Goal: Complete application form

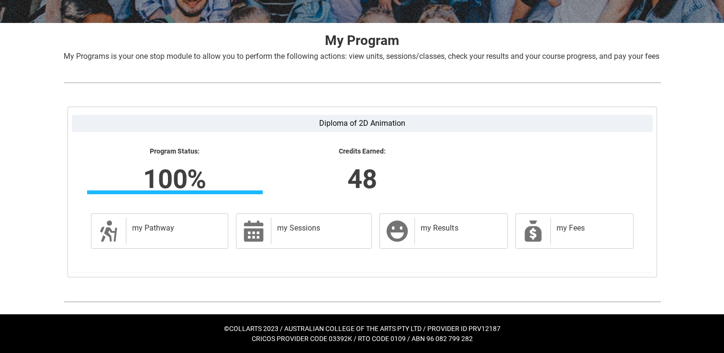
scroll to position [179, 0]
click at [626, 126] on label "Diploma of 2D Animation" at bounding box center [362, 123] width 581 height 17
click at [0, 0] on input "Diploma of 2D Animation" at bounding box center [0, 0] width 0 height 0
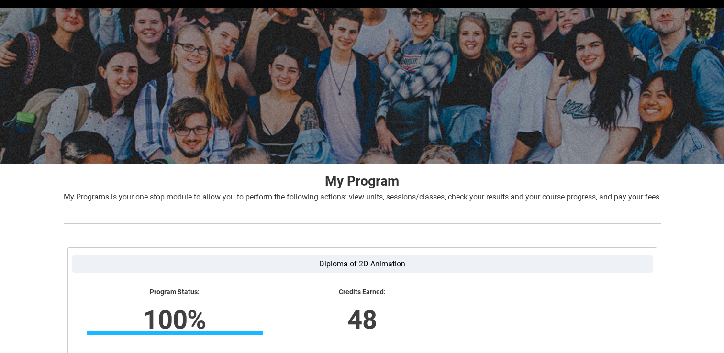
scroll to position [0, 0]
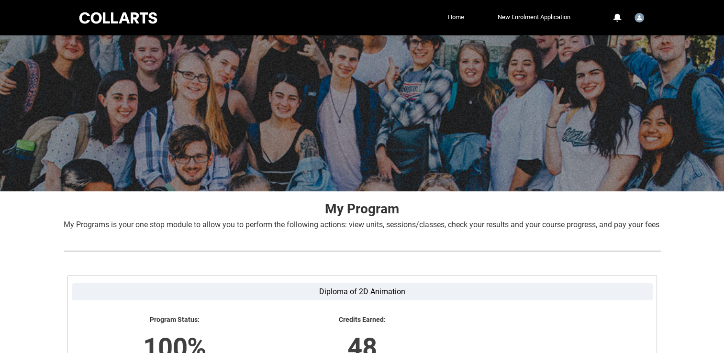
click at [447, 18] on link "Home" at bounding box center [456, 17] width 21 height 14
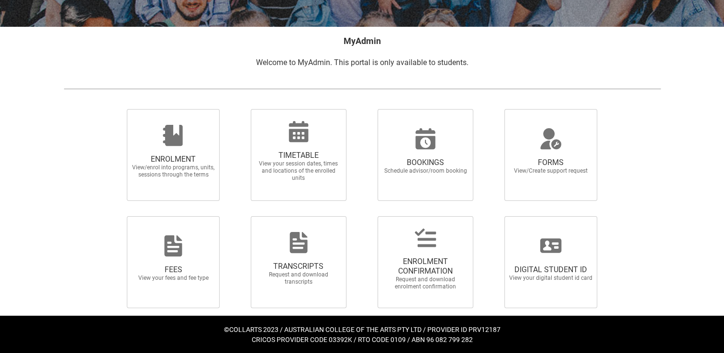
scroll to position [166, 0]
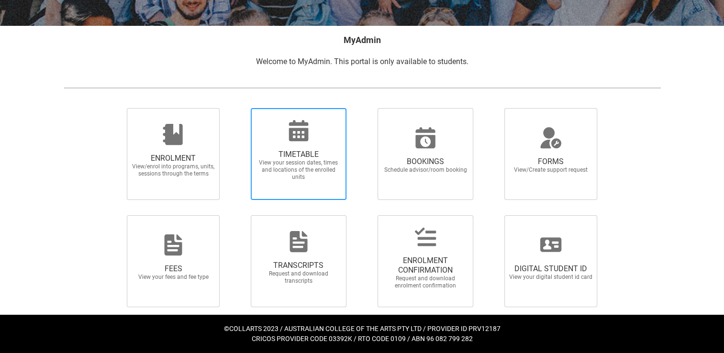
click at [298, 126] on icon at bounding box center [298, 130] width 23 height 23
click at [239, 108] on input "TIMETABLE View your session dates, times and locations of the enrolled units" at bounding box center [238, 108] width 0 height 0
radio input "true"
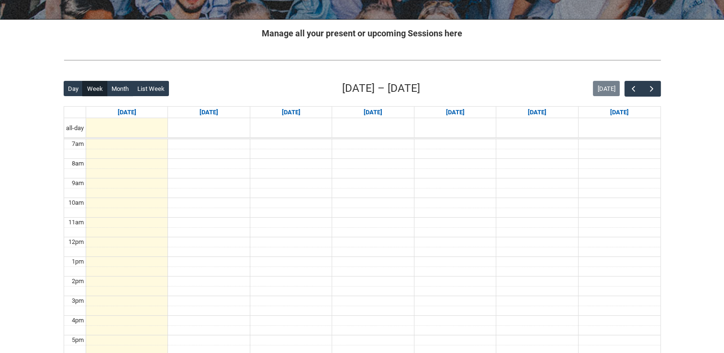
scroll to position [191, 0]
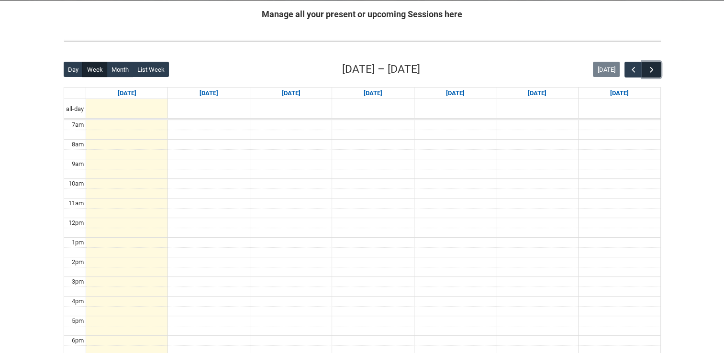
click at [657, 67] on button "button" at bounding box center [651, 70] width 18 height 16
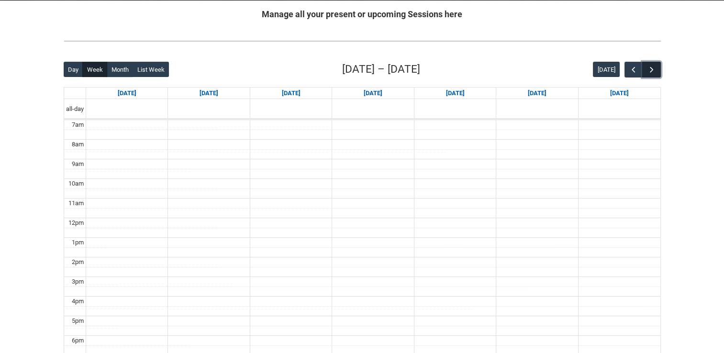
click at [657, 67] on button "button" at bounding box center [651, 70] width 18 height 16
click at [630, 71] on span "button" at bounding box center [634, 70] width 10 height 10
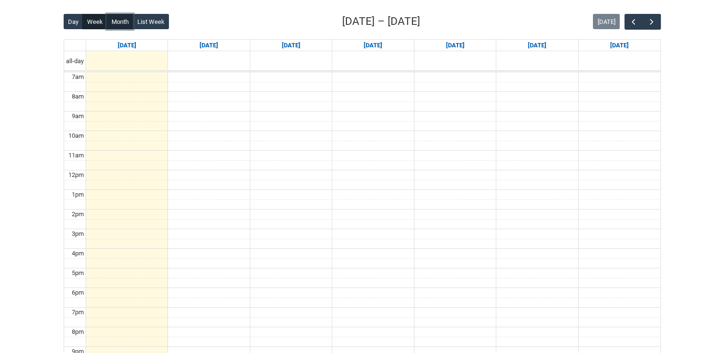
click at [123, 16] on button "Month" at bounding box center [120, 21] width 26 height 15
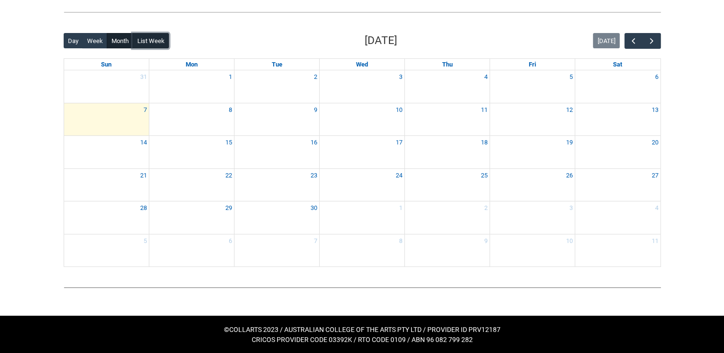
click at [158, 45] on button "List Week" at bounding box center [151, 40] width 36 height 15
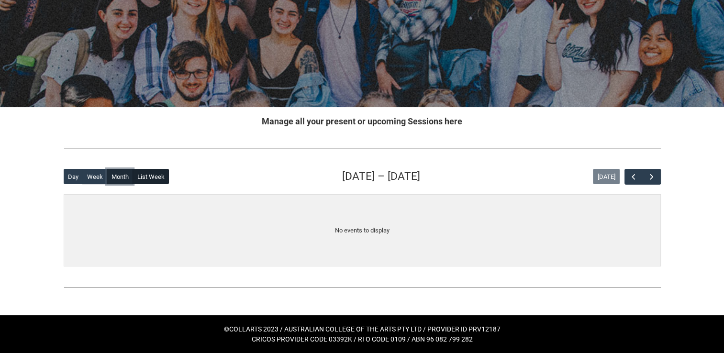
click at [117, 183] on button "Month" at bounding box center [120, 176] width 26 height 15
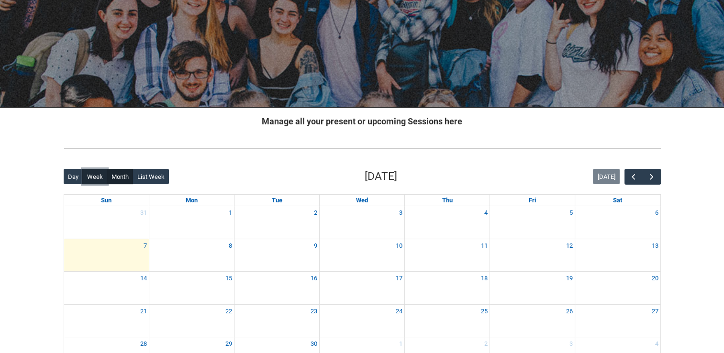
click at [96, 179] on button "Week" at bounding box center [94, 176] width 25 height 15
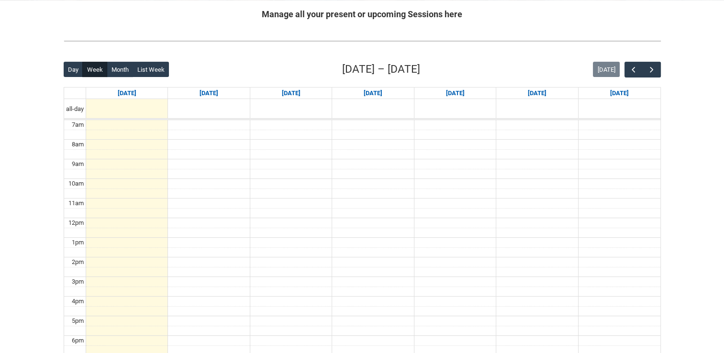
scroll to position [239, 0]
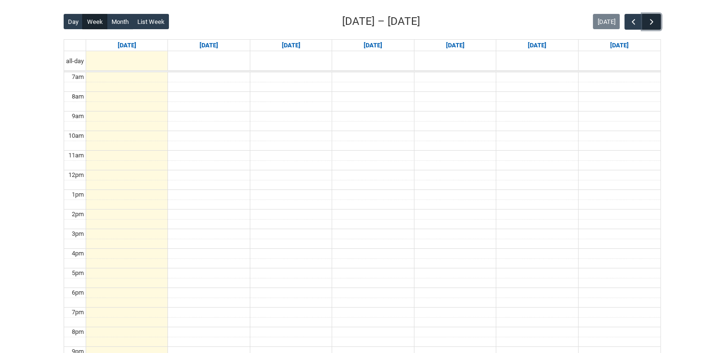
click at [652, 18] on span "button" at bounding box center [652, 22] width 10 height 10
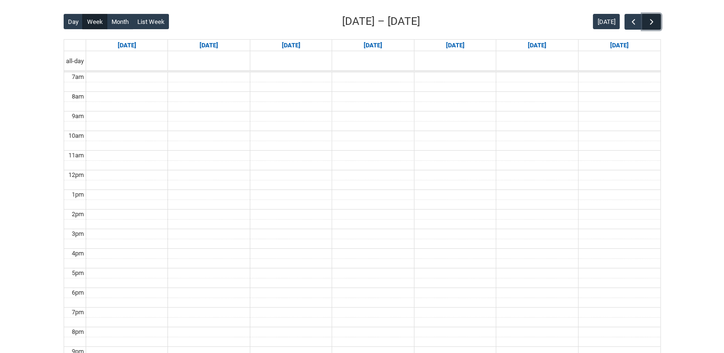
click at [652, 18] on span "button" at bounding box center [652, 22] width 10 height 10
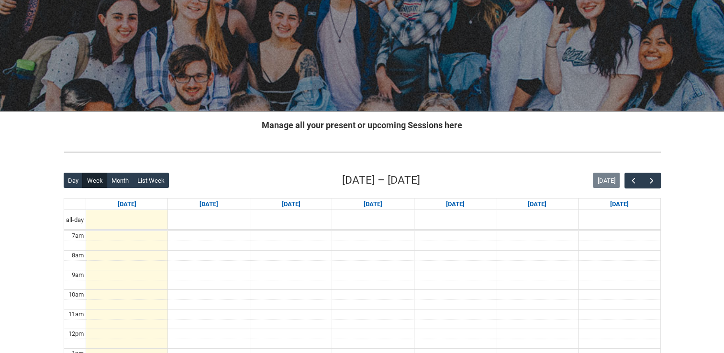
scroll to position [96, 0]
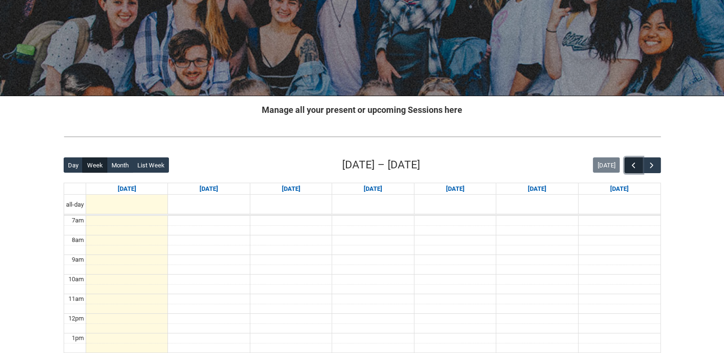
click at [629, 166] on button "button" at bounding box center [634, 165] width 18 height 16
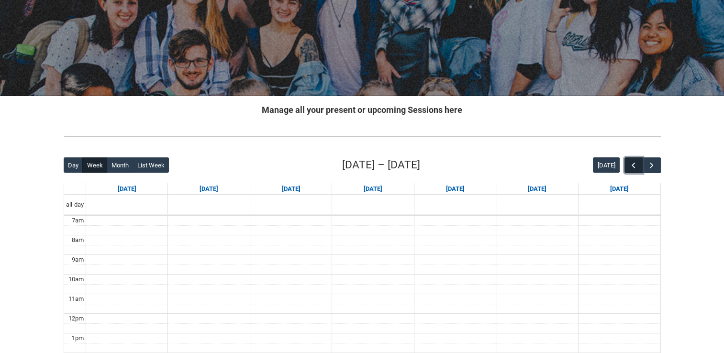
click at [629, 166] on button "button" at bounding box center [634, 165] width 18 height 16
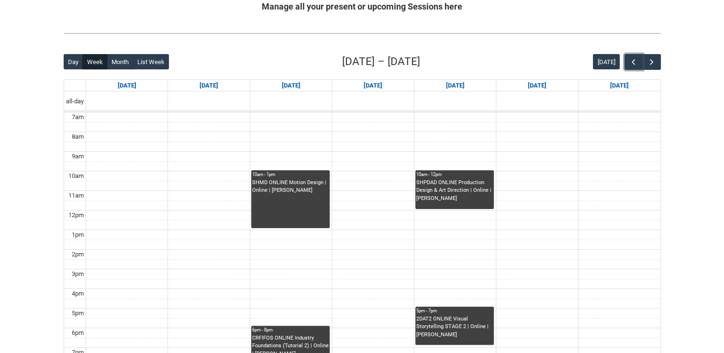
scroll to position [191, 0]
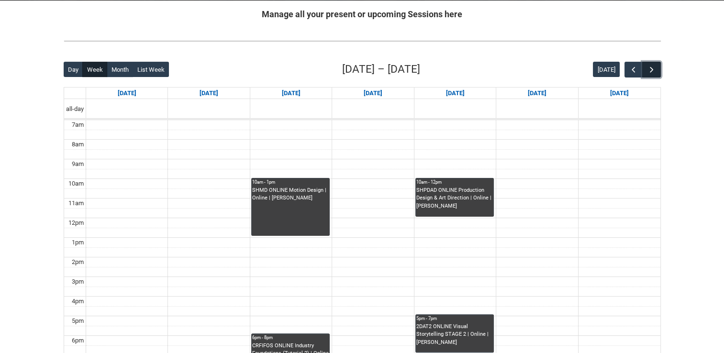
click at [654, 71] on span "button" at bounding box center [652, 70] width 10 height 10
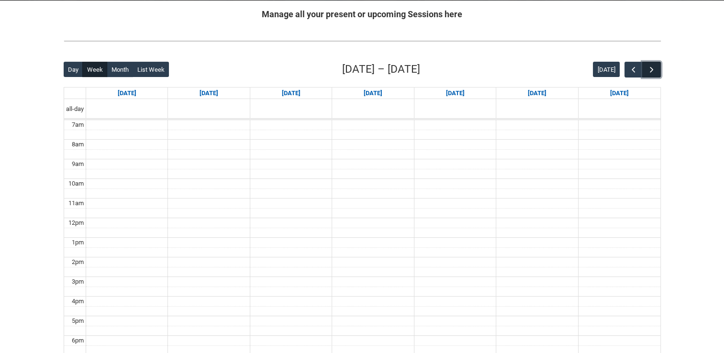
click at [654, 71] on span "button" at bounding box center [652, 70] width 10 height 10
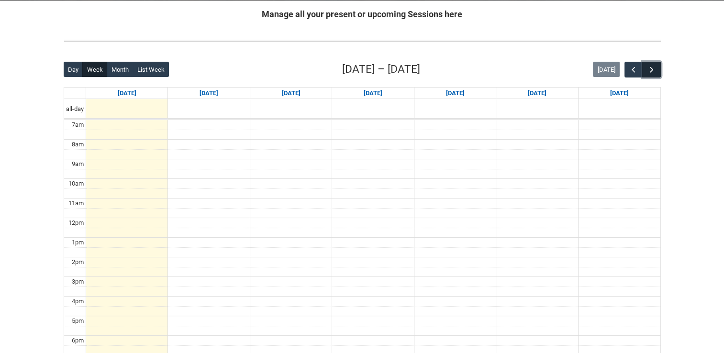
click at [654, 71] on span "button" at bounding box center [652, 70] width 10 height 10
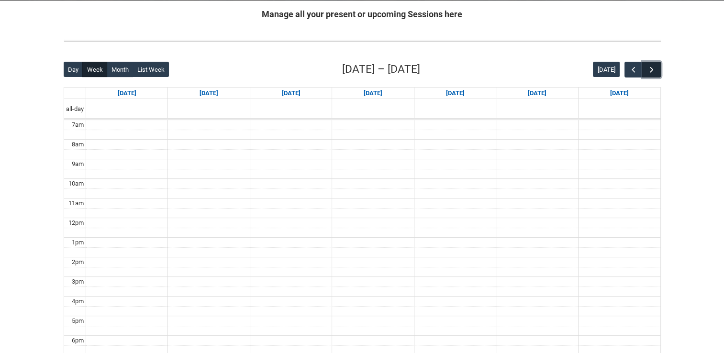
click at [654, 71] on span "button" at bounding box center [652, 70] width 10 height 10
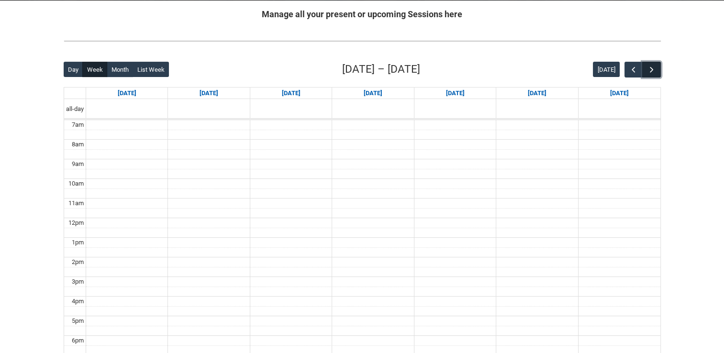
click at [654, 71] on span "button" at bounding box center [652, 70] width 10 height 10
click at [608, 73] on button "Today" at bounding box center [606, 69] width 27 height 15
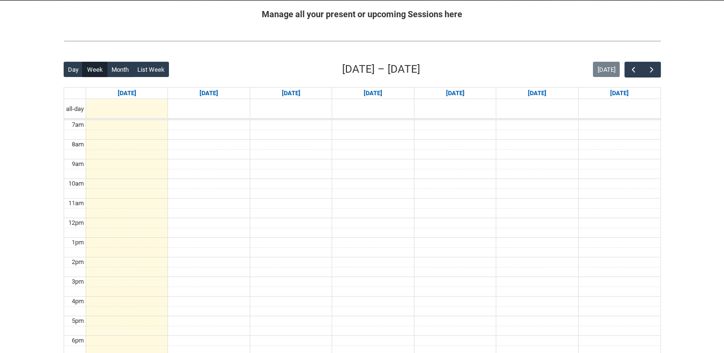
scroll to position [0, 0]
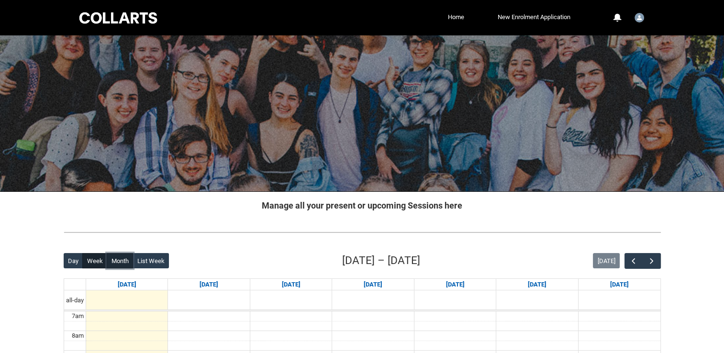
click at [120, 262] on button "Month" at bounding box center [120, 260] width 26 height 15
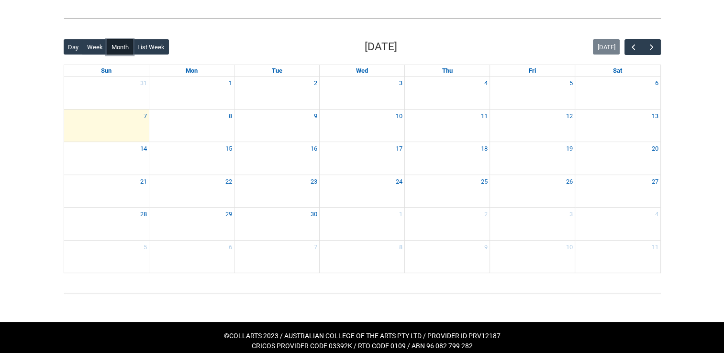
scroll to position [220, 0]
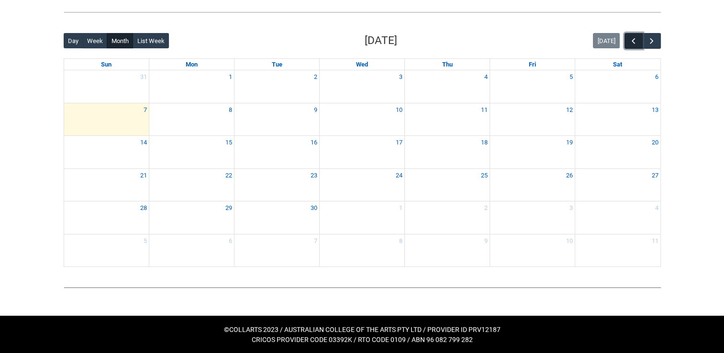
click at [630, 42] on span "button" at bounding box center [634, 41] width 10 height 10
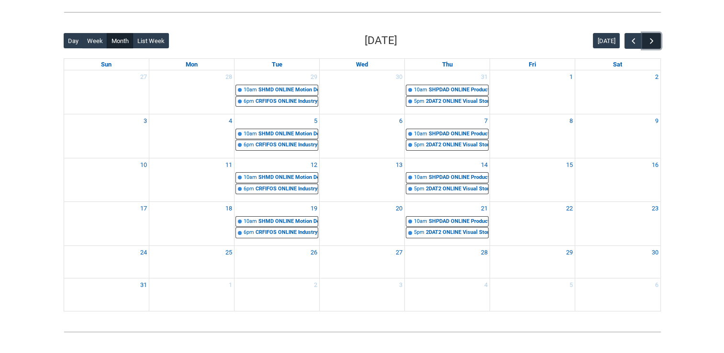
click at [655, 43] on span "button" at bounding box center [652, 41] width 10 height 10
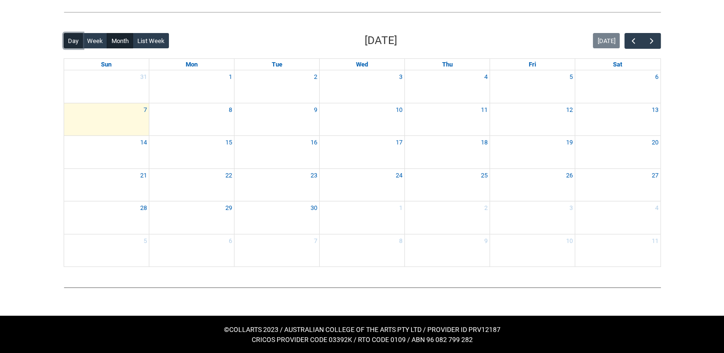
click at [71, 39] on button "Day" at bounding box center [74, 40] width 20 height 15
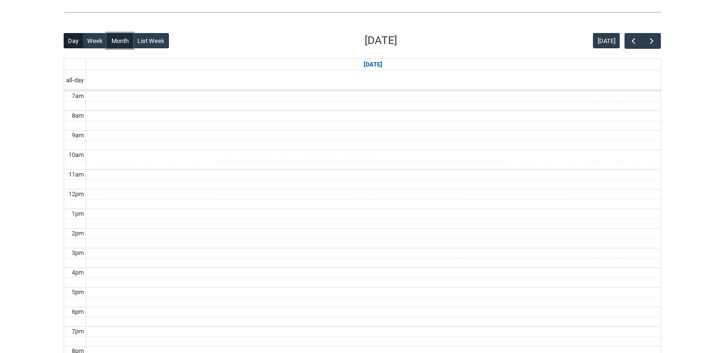
click at [114, 43] on button "Month" at bounding box center [120, 40] width 26 height 15
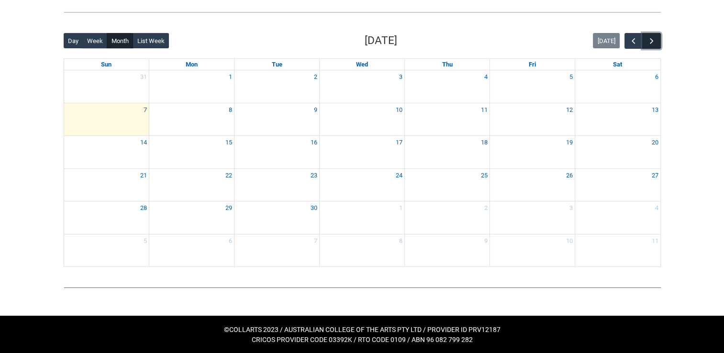
click at [643, 40] on button "button" at bounding box center [651, 41] width 18 height 16
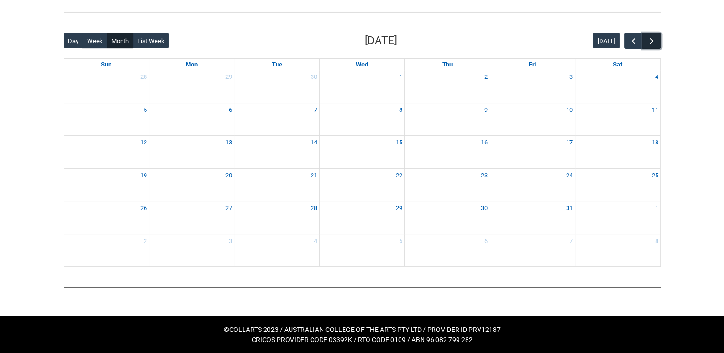
click at [648, 39] on span "button" at bounding box center [652, 41] width 10 height 10
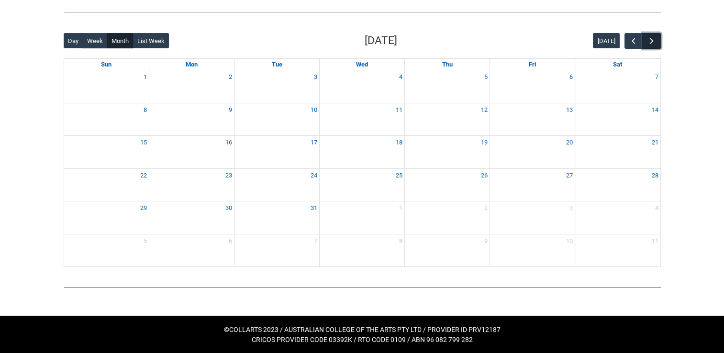
click at [648, 39] on span "button" at bounding box center [652, 41] width 10 height 10
click at [638, 39] on span "button" at bounding box center [634, 41] width 10 height 10
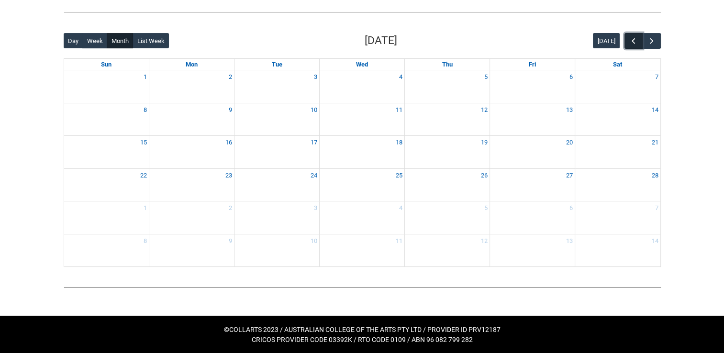
click at [638, 39] on span "button" at bounding box center [634, 41] width 10 height 10
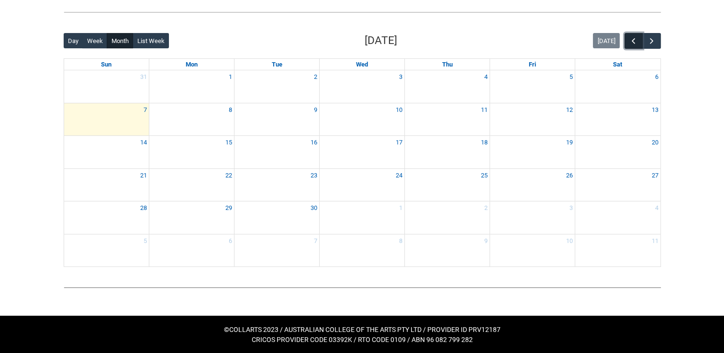
click at [638, 39] on span "button" at bounding box center [634, 41] width 10 height 10
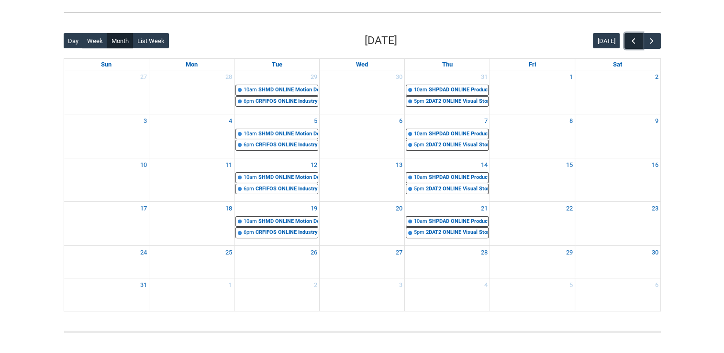
click at [638, 39] on span "button" at bounding box center [634, 41] width 10 height 10
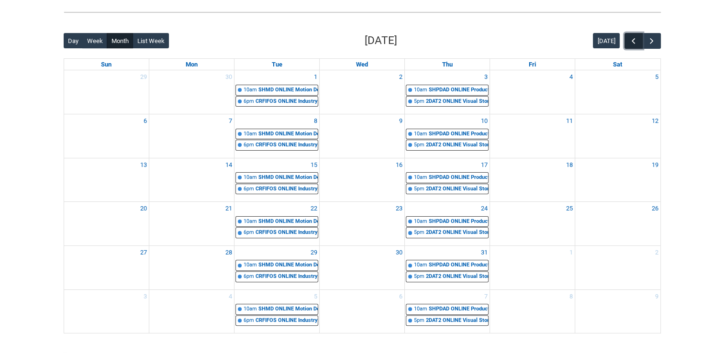
click at [638, 39] on span "button" at bounding box center [634, 41] width 10 height 10
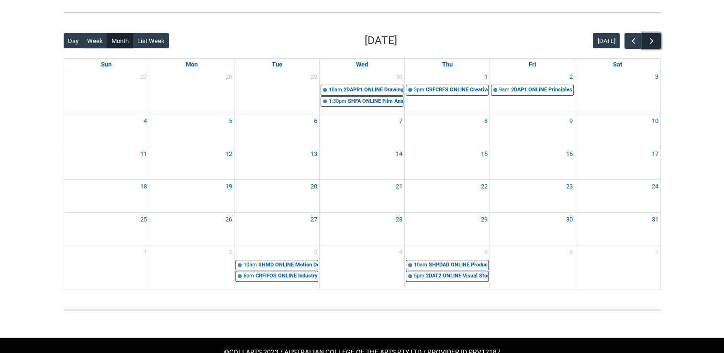
click at [651, 34] on button "button" at bounding box center [651, 41] width 18 height 16
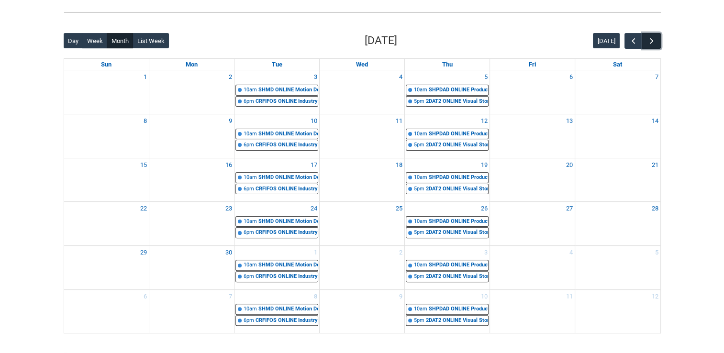
click at [655, 41] on span "button" at bounding box center [652, 41] width 10 height 10
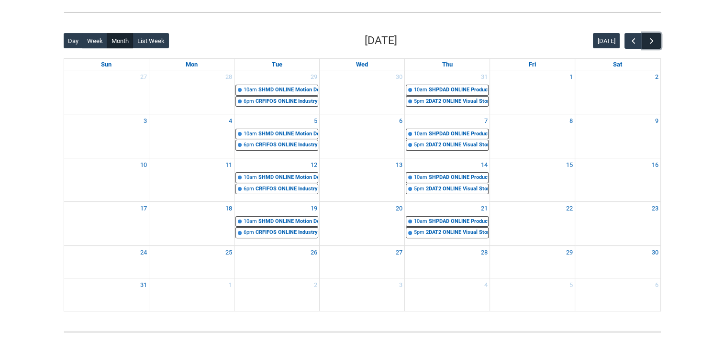
click at [655, 41] on span "button" at bounding box center [652, 41] width 10 height 10
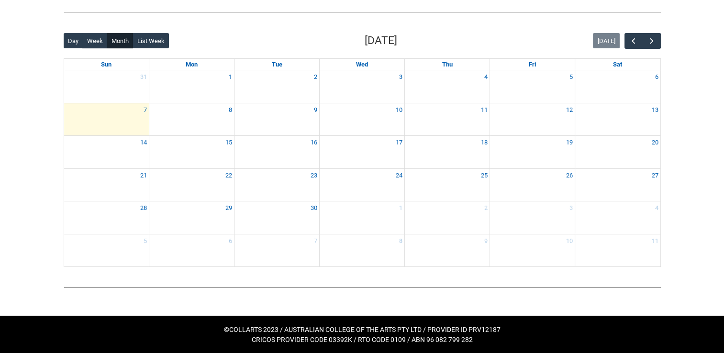
click at [572, 25] on div "Back Loading... This page should update in a few seconds... Day Week Month List…" at bounding box center [362, 150] width 613 height 250
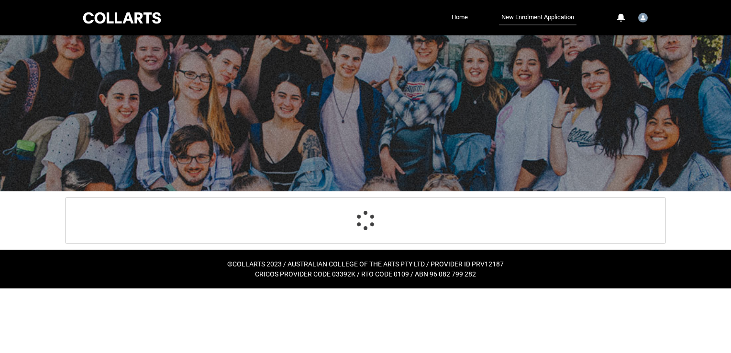
select select "Citizenship.1"
select select "Heard_About_Collarts_Picklist.Socials (Facebook%2C Instagram%2C LinkedIn etc)"
select select "Country_Choice.1101"
select select "P_Contact_Time_Morning"
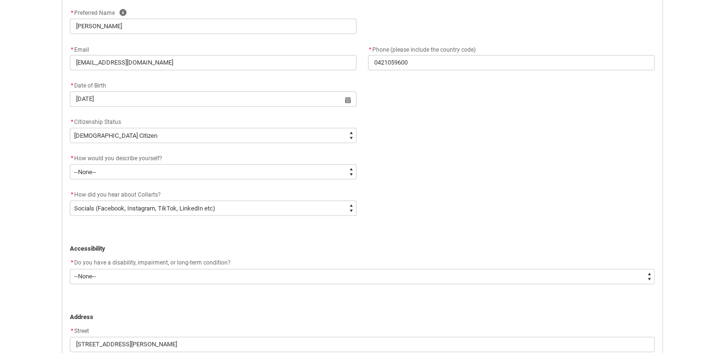
scroll to position [383, 0]
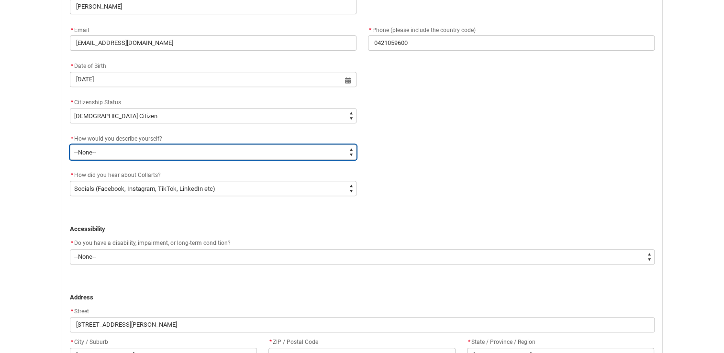
click at [163, 151] on select "--None-- I'm currently in Year 12 and planning what I'll do after school I've c…" at bounding box center [213, 152] width 287 height 15
type lightning-select "HSLC_Domestic_e"
click at [70, 145] on select "--None-- I'm currently in Year 12 and planning what I'll do after school I've c…" at bounding box center [213, 152] width 287 height 15
select select "HSLC_Domestic_e"
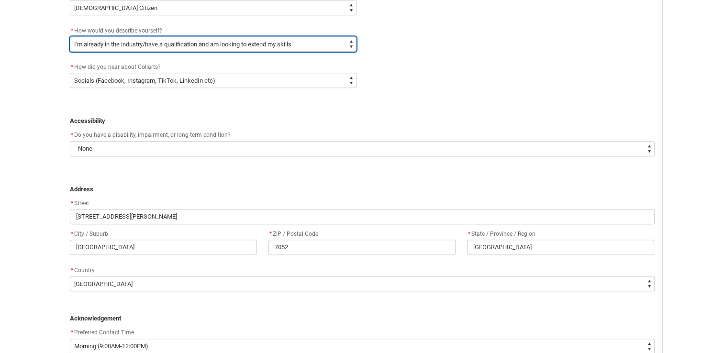
scroll to position [489, 0]
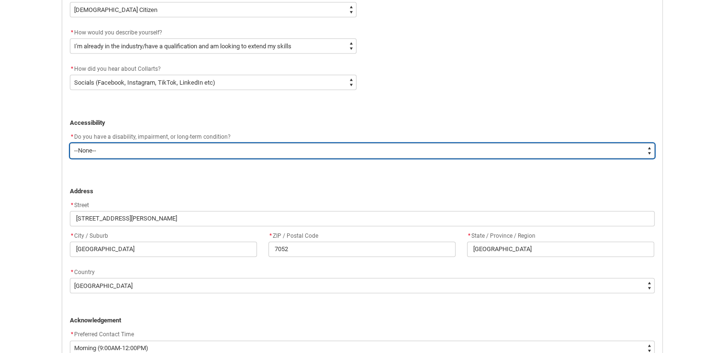
click at [171, 150] on select "--None-- Yes No" at bounding box center [362, 150] width 585 height 15
click at [193, 150] on select "--None-- Yes No" at bounding box center [362, 150] width 585 height 15
type lightning-select "Yes_TextChoice"
click at [70, 143] on select "--None-- Yes No" at bounding box center [362, 150] width 585 height 15
select select "Yes_TextChoice"
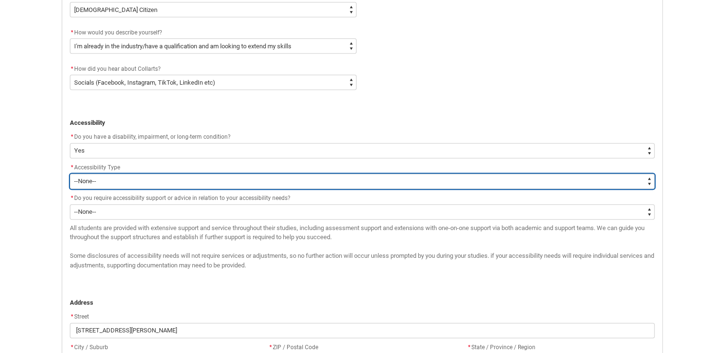
click at [177, 180] on select "--None-- Acquired Brain Injury Hard of Hearing / Deaf Intellectual Disability L…" at bounding box center [362, 181] width 585 height 15
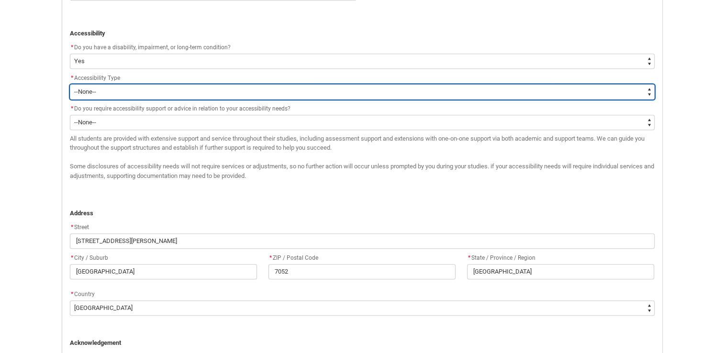
scroll to position [585, 0]
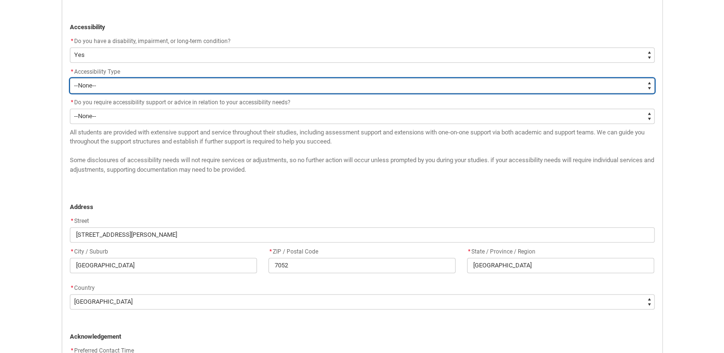
click at [163, 87] on select "--None-- Acquired Brain Injury Hard of Hearing / Deaf Intellectual Disability L…" at bounding box center [362, 85] width 585 height 15
type lightning-select "Disability_NeurologicalDisability"
click at [70, 78] on select "--None-- Acquired Brain Injury Hard of Hearing / Deaf Intellectual Disability L…" at bounding box center [362, 85] width 585 height 15
select select "Disability_NeurologicalDisability"
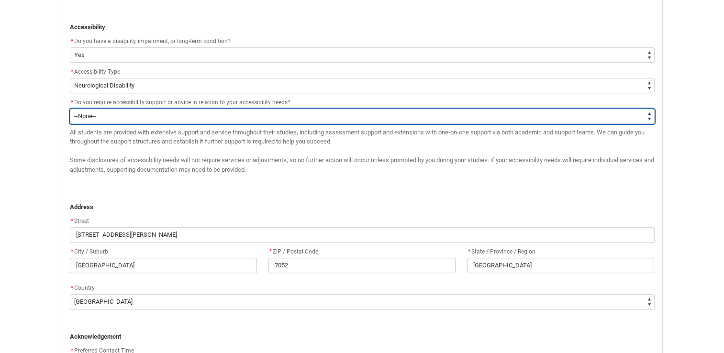
click at [202, 111] on select "--None-- Yes No" at bounding box center [362, 116] width 585 height 15
type lightning-select "Yes_TextChoice"
click at [70, 109] on select "--None-- Yes No" at bounding box center [362, 116] width 585 height 15
select select "Yes_TextChoice"
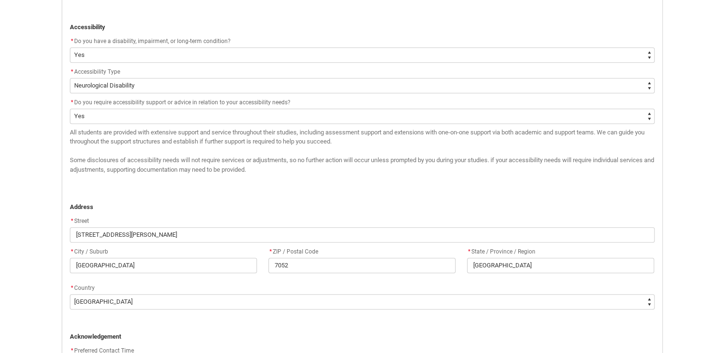
click at [303, 180] on div "* Do you have a disability, impairment, or long-term condition? * --None-- Yes …" at bounding box center [362, 110] width 596 height 148
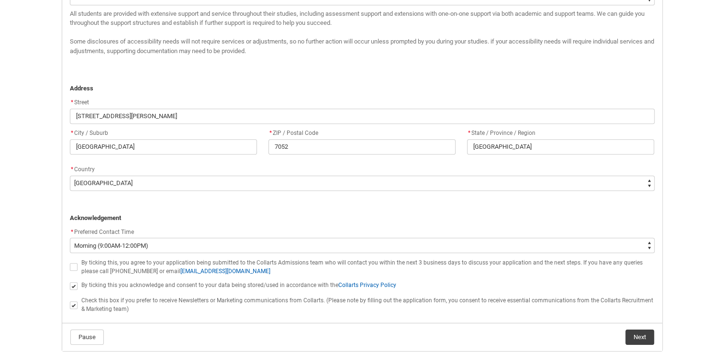
scroll to position [745, 0]
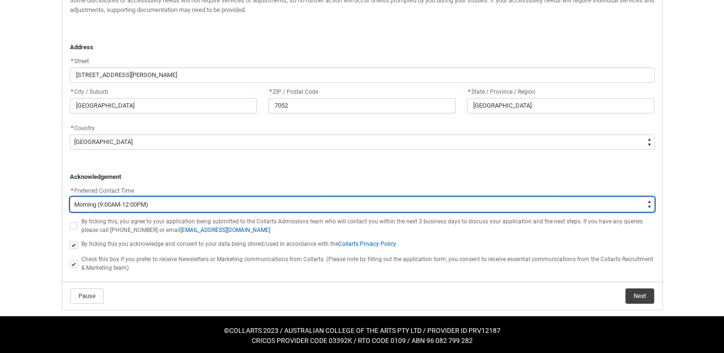
click at [247, 205] on select "--None-- Morning (9:00AM-12:00PM) Afternoon (12:00PM-5:00PM)" at bounding box center [362, 204] width 585 height 15
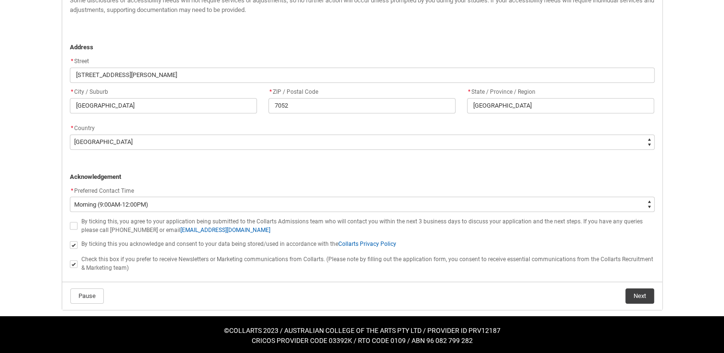
click at [264, 181] on flowruntime-screen-field "﻿ Acknowledgement" at bounding box center [362, 170] width 596 height 32
click at [73, 225] on span "REDU_Application_Form_for_Applicant flow" at bounding box center [74, 226] width 8 height 8
click at [70, 221] on input "REDU_Application_Form_for_Applicant flow" at bounding box center [69, 221] width 0 height 0
type lightning-input "true"
checkbox input "true"
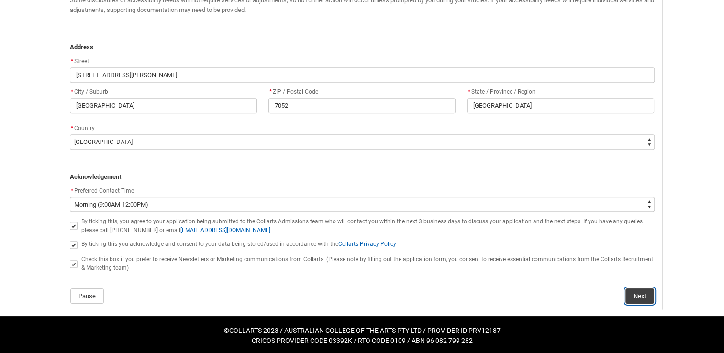
click at [633, 295] on button "Next" at bounding box center [640, 296] width 29 height 15
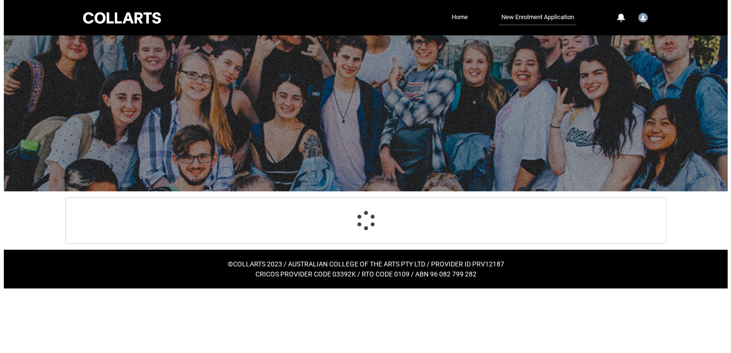
scroll to position [0, 0]
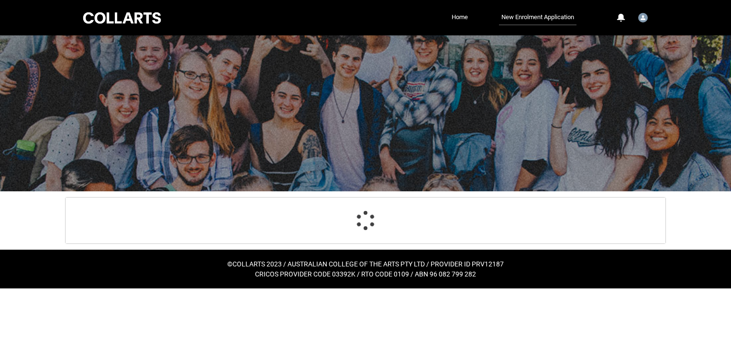
select select "Year_12_Completition.Yes"
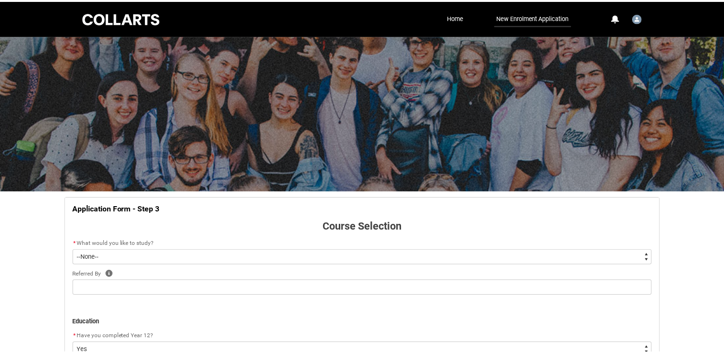
scroll to position [101, 0]
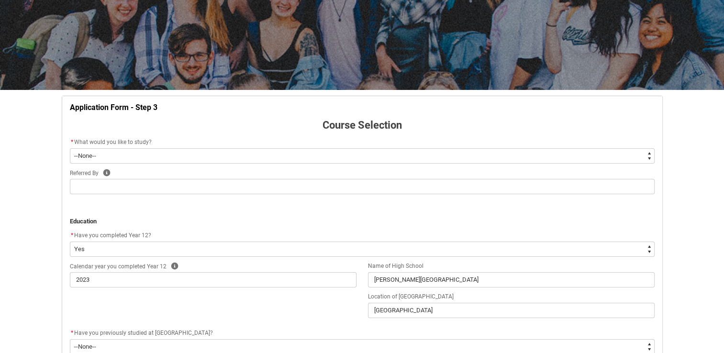
click at [174, 153] on select "--None-- Diploma Bachelor Post Graduate" at bounding box center [362, 155] width 585 height 15
type lightning-select "WhichDegree_Bachelor"
click at [70, 148] on select "--None-- Diploma Bachelor Post Graduate" at bounding box center [362, 155] width 585 height 15
select select "WhichDegree_Bachelor"
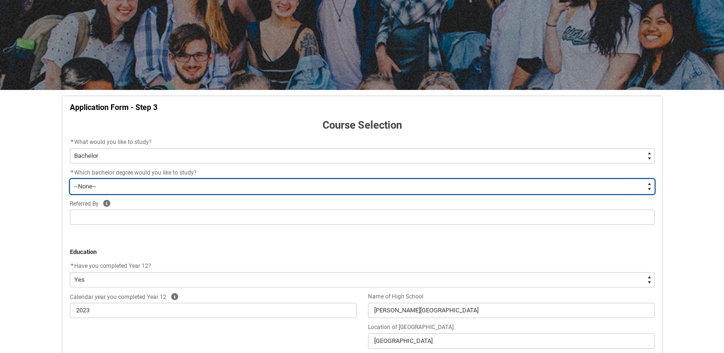
click at [149, 186] on select "--None-- Bachelor of 2D Animation Bachelor of Applied Business (Entertainment M…" at bounding box center [362, 186] width 585 height 15
type lightning-select "ProgramChoice_Degree.001I7000002VchwIAC"
click at [70, 179] on select "--None-- Bachelor of 2D Animation Bachelor of Applied Business (Entertainment M…" at bounding box center [362, 186] width 585 height 15
select select "ProgramChoice_Degree.001I7000002VchwIAC"
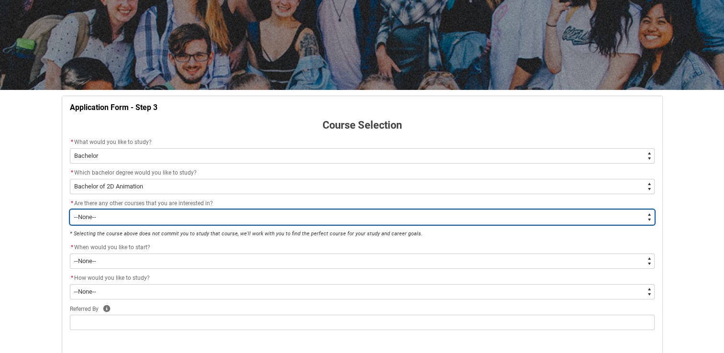
click at [106, 219] on select "--None-- Yes No" at bounding box center [362, 217] width 585 height 15
type lightning-select "No_TextChoice"
click at [70, 210] on select "--None-- Yes No" at bounding box center [362, 217] width 585 height 15
select select "No_TextChoice"
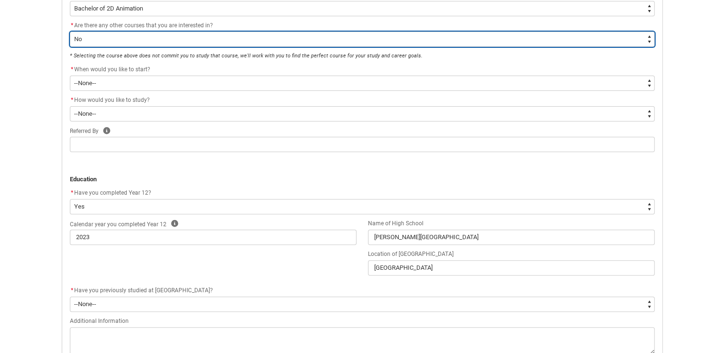
scroll to position [341, 0]
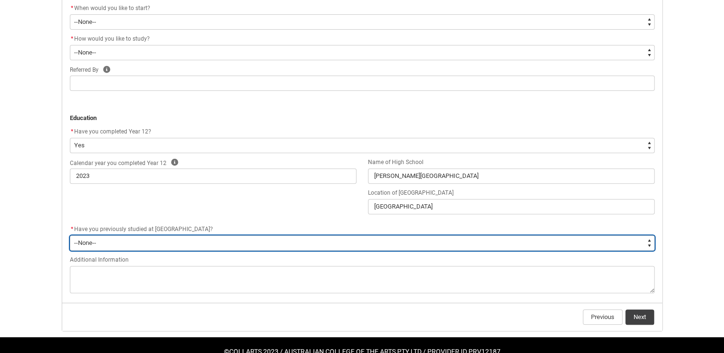
click at [118, 248] on select "--None-- Yes No" at bounding box center [362, 243] width 585 height 15
type lightning-select "Past_Collarts_Education.Yes"
click at [70, 236] on select "--None-- Yes No" at bounding box center [362, 243] width 585 height 15
select select "Past_Collarts_Education.Yes"
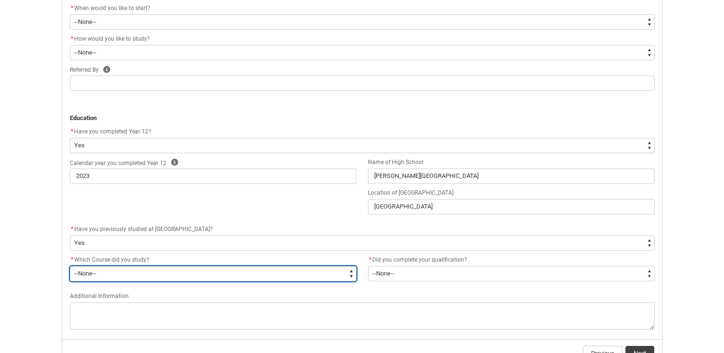
click at [108, 275] on select "--None-- Bachelor of Arts (Music Production) Bachelor of Fashion & Sustainabili…" at bounding box center [213, 273] width 287 height 15
type lightning-select "Previous_Course.Diploma of Animation & VFX"
click at [70, 266] on select "--None-- Bachelor of Arts (Music Production) Bachelor of Fashion & Sustainabili…" at bounding box center [213, 273] width 287 height 15
select select "Previous_Course.Diploma of Animation & VFX"
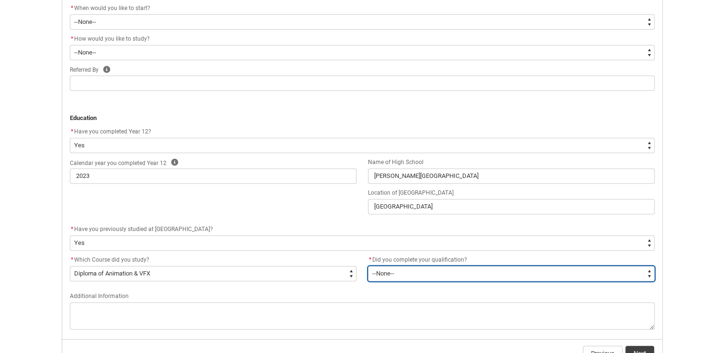
click at [417, 269] on select "--None-- Yes No" at bounding box center [511, 273] width 287 height 15
type lightning-select "Qualification_Status.Yes"
click at [368, 266] on select "--None-- Yes No" at bounding box center [511, 273] width 287 height 15
select select "Qualification_Status.Yes"
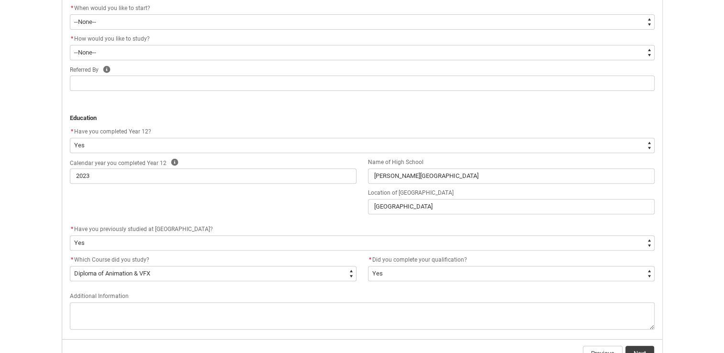
click at [329, 225] on div "* Have you previously studied at Collarts?" at bounding box center [362, 229] width 585 height 11
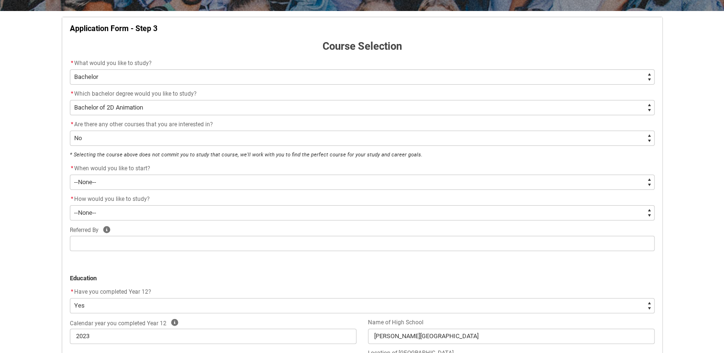
scroll to position [159, 0]
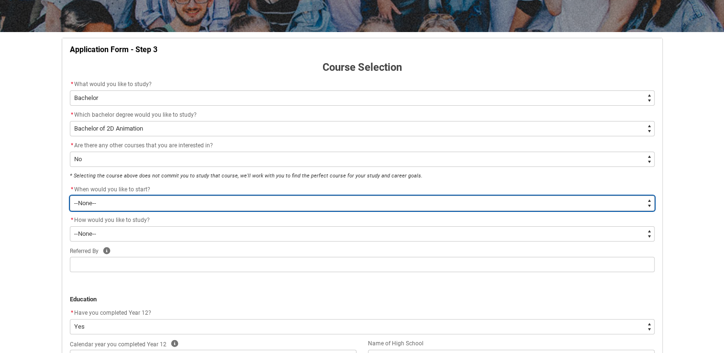
click at [189, 207] on select "--None-- Trimester 1 2026, starting February 2026 Trimester 3 2025, starting Se…" at bounding box center [362, 203] width 585 height 15
type lightning-select "Starting_Term.a0pI70000004aTYIAY"
click at [70, 196] on select "--None-- Trimester 1 2026, starting February 2026 Trimester 3 2025, starting Se…" at bounding box center [362, 203] width 585 height 15
select select "Starting_Term.a0pI70000004aTYIAY"
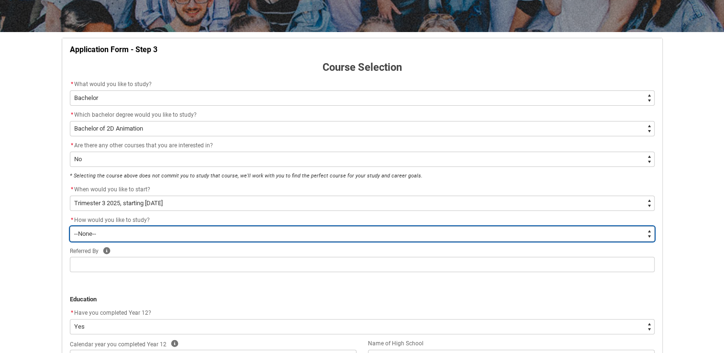
click at [184, 228] on select "--None-- On-campus Online" at bounding box center [362, 233] width 585 height 15
type lightning-select "WhichStudyMethod_Online"
click at [70, 226] on select "--None-- On-campus Online" at bounding box center [362, 233] width 585 height 15
select select "WhichStudyMethod_Online"
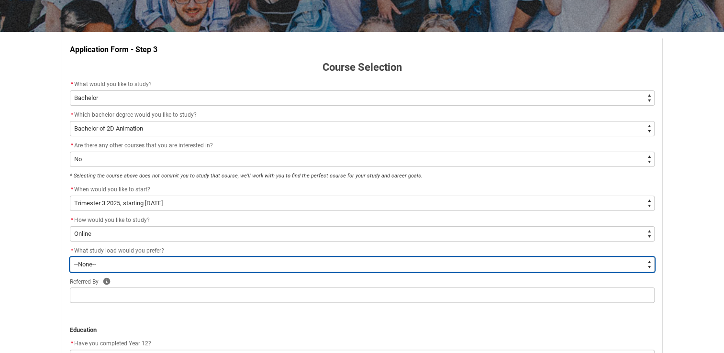
click at [154, 266] on select "--None-- Full-time Part-time" at bounding box center [362, 264] width 585 height 15
type lightning-select "WhichStudyLoad_FullTime"
click at [70, 257] on select "--None-- Full-time Part-time" at bounding box center [362, 264] width 585 height 15
select select "WhichStudyLoad_FullTime"
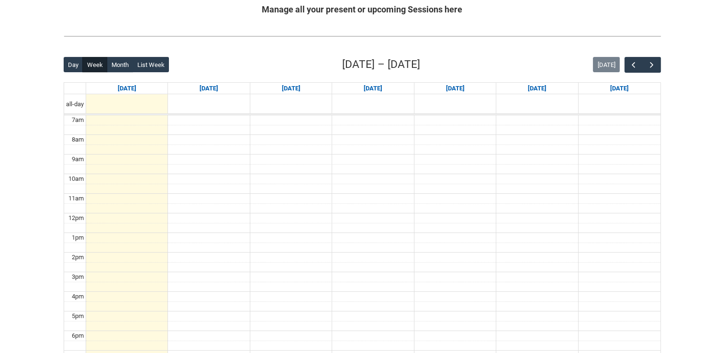
scroll to position [191, 0]
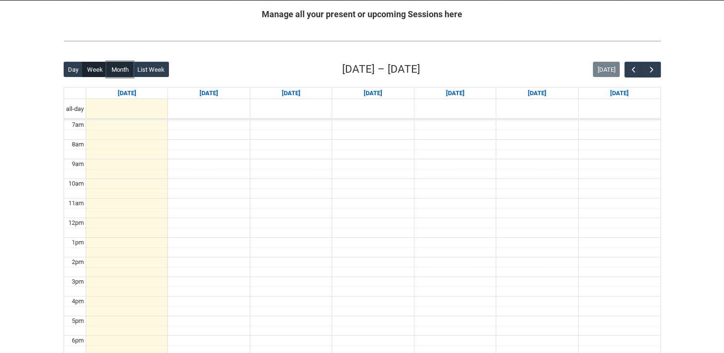
click at [117, 72] on button "Month" at bounding box center [120, 69] width 26 height 15
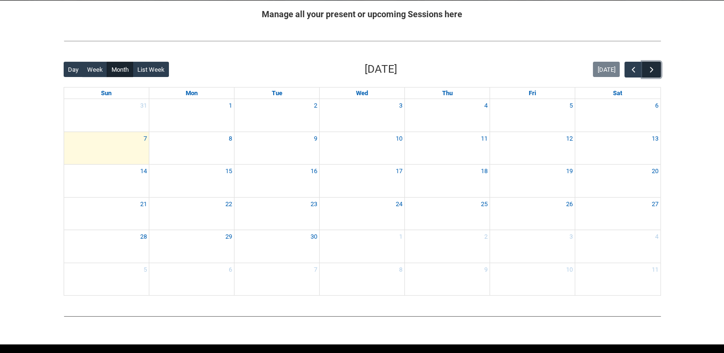
click at [655, 72] on span "button" at bounding box center [652, 70] width 10 height 10
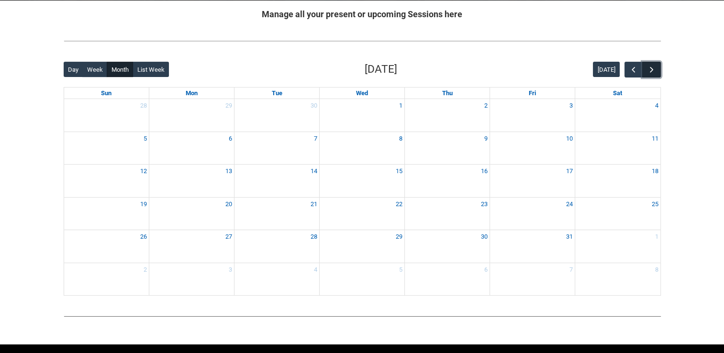
click at [656, 72] on span "button" at bounding box center [652, 70] width 10 height 10
click at [632, 73] on span "button" at bounding box center [634, 70] width 10 height 10
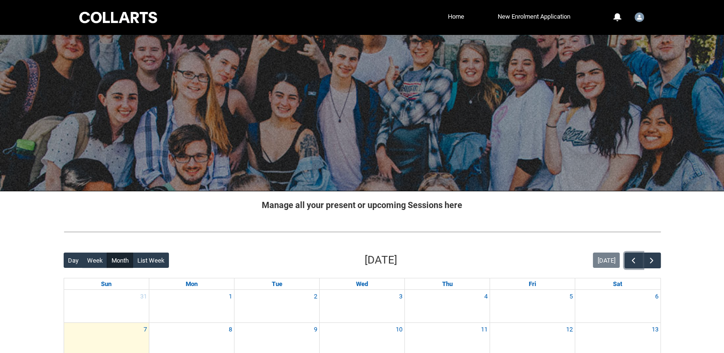
scroll to position [0, 0]
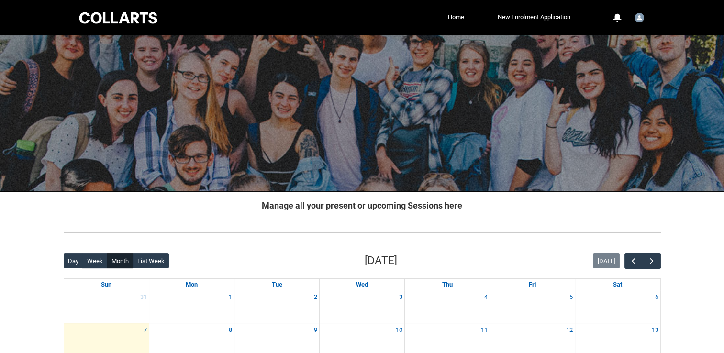
click at [501, 136] on div at bounding box center [362, 113] width 724 height 156
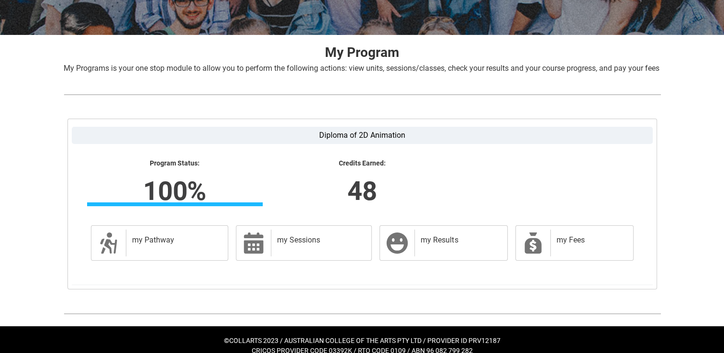
scroll to position [179, 0]
